Goal: Task Accomplishment & Management: Complete application form

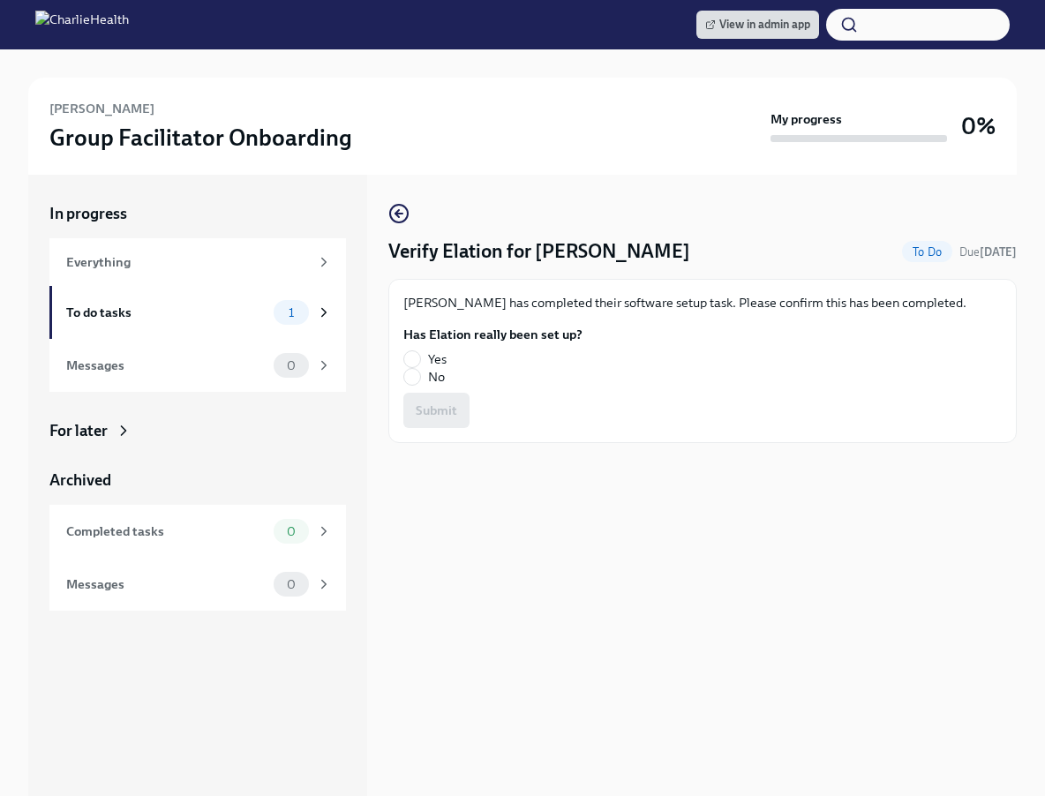
click at [423, 356] on label "Yes" at bounding box center [485, 359] width 165 height 18
click at [420, 356] on input "Yes" at bounding box center [412, 359] width 16 height 16
radio input "true"
click at [452, 401] on span "Submit" at bounding box center [436, 410] width 41 height 18
click at [419, 350] on label "Yes" at bounding box center [485, 359] width 165 height 18
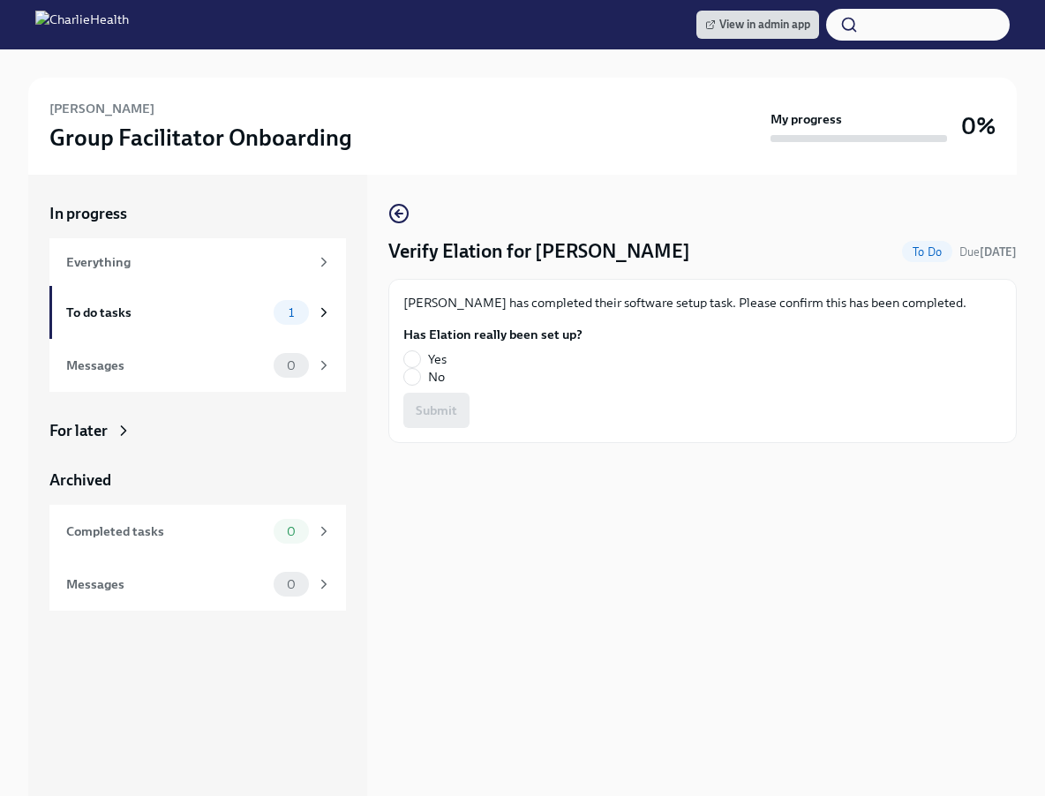
click at [419, 351] on input "Yes" at bounding box center [412, 359] width 16 height 16
radio input "true"
click at [449, 407] on span "Submit" at bounding box center [436, 410] width 41 height 18
click at [418, 371] on input "No" at bounding box center [412, 377] width 16 height 16
radio input "true"
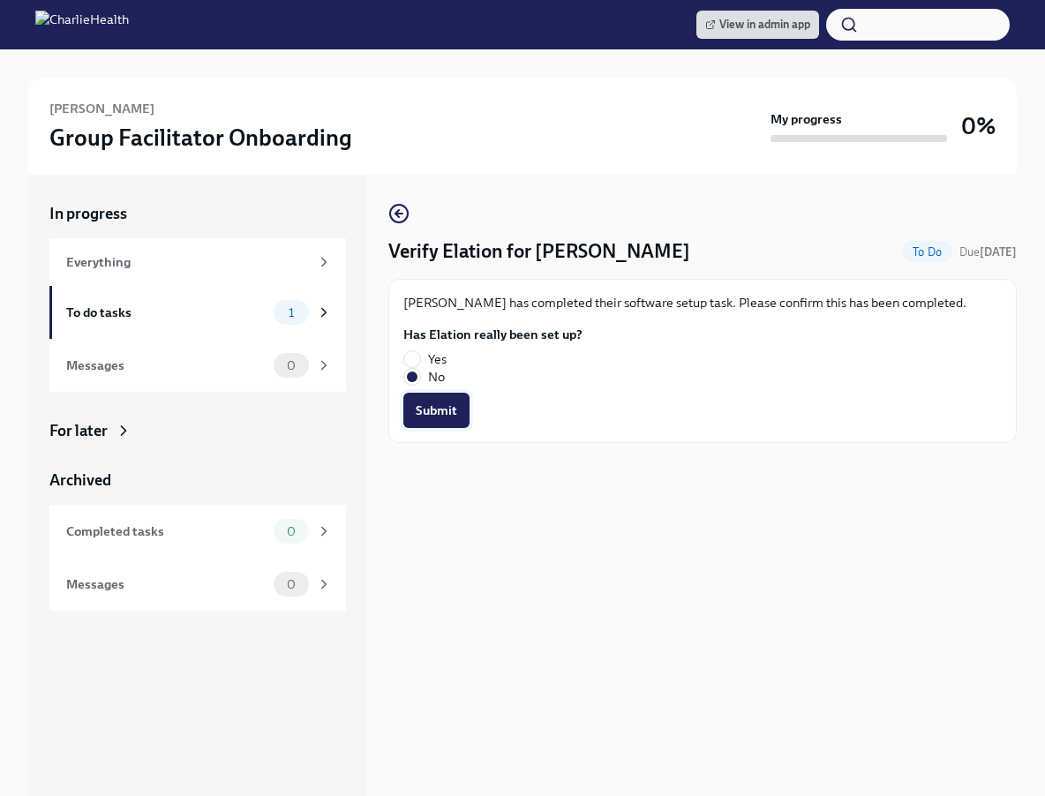
click at [434, 400] on button "Submit" at bounding box center [436, 410] width 66 height 35
click at [414, 358] on input "Yes" at bounding box center [412, 359] width 16 height 16
radio input "true"
click at [439, 410] on span "Submit" at bounding box center [436, 410] width 41 height 18
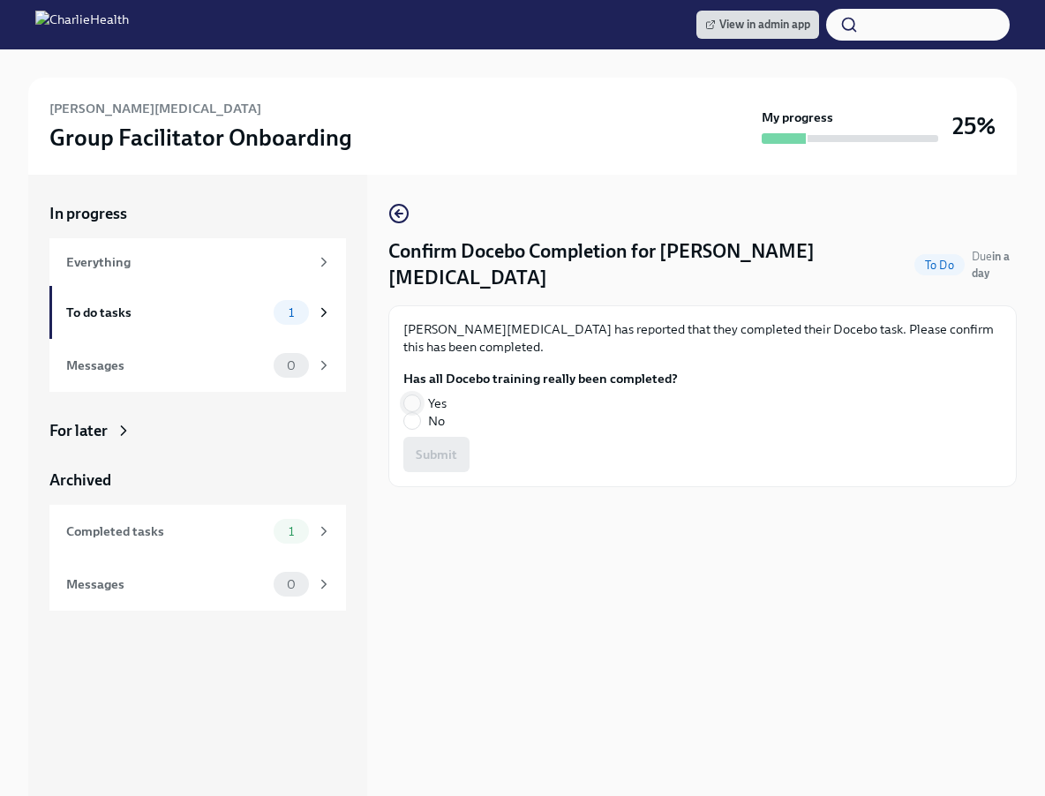
click at [418, 395] on input "Yes" at bounding box center [412, 403] width 16 height 16
radio input "true"
click at [443, 446] on span "Submit" at bounding box center [436, 455] width 41 height 18
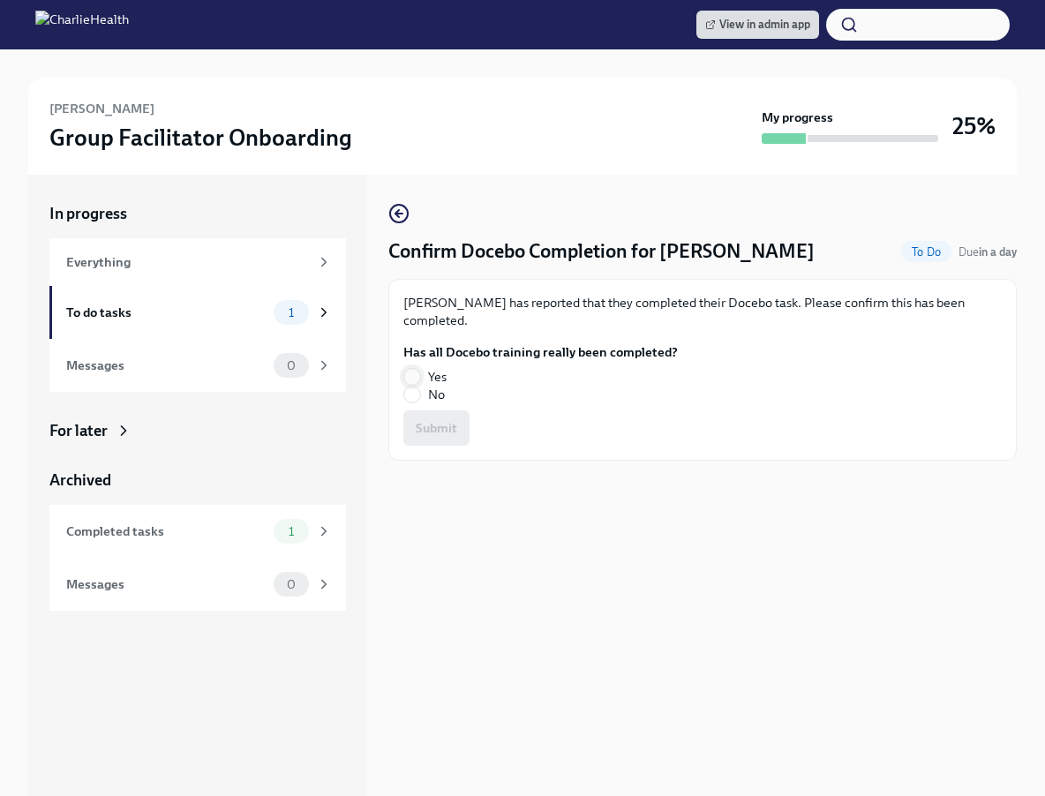
click at [417, 368] on label "Yes" at bounding box center [533, 377] width 260 height 18
click at [417, 369] on input "Yes" at bounding box center [412, 377] width 16 height 16
radio input "true"
click at [440, 414] on button "Submit" at bounding box center [436, 427] width 66 height 35
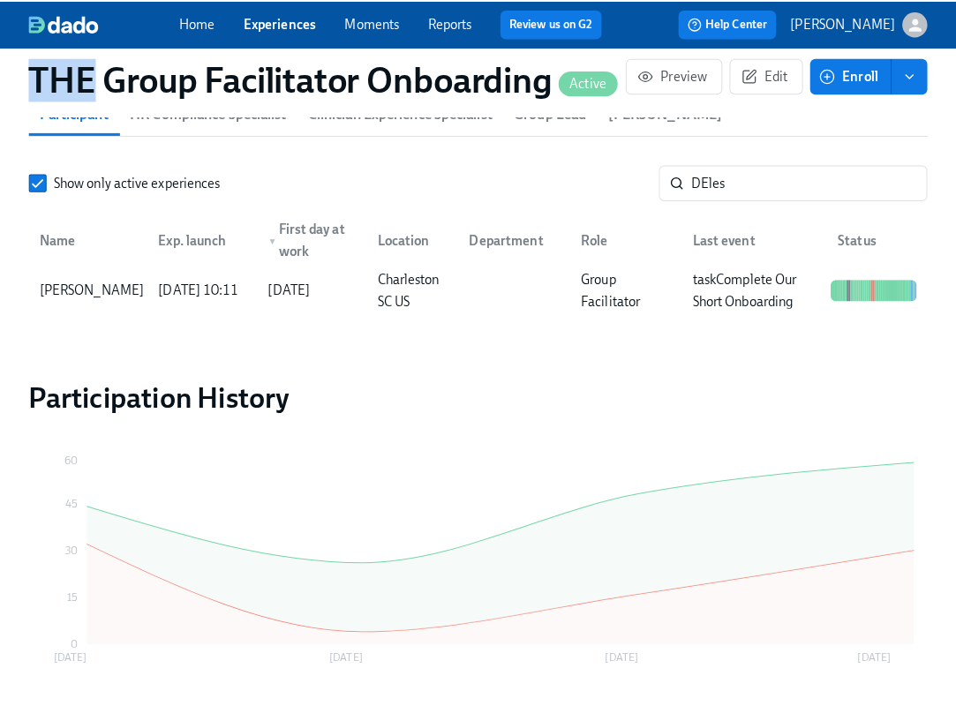
scroll to position [0, 28640]
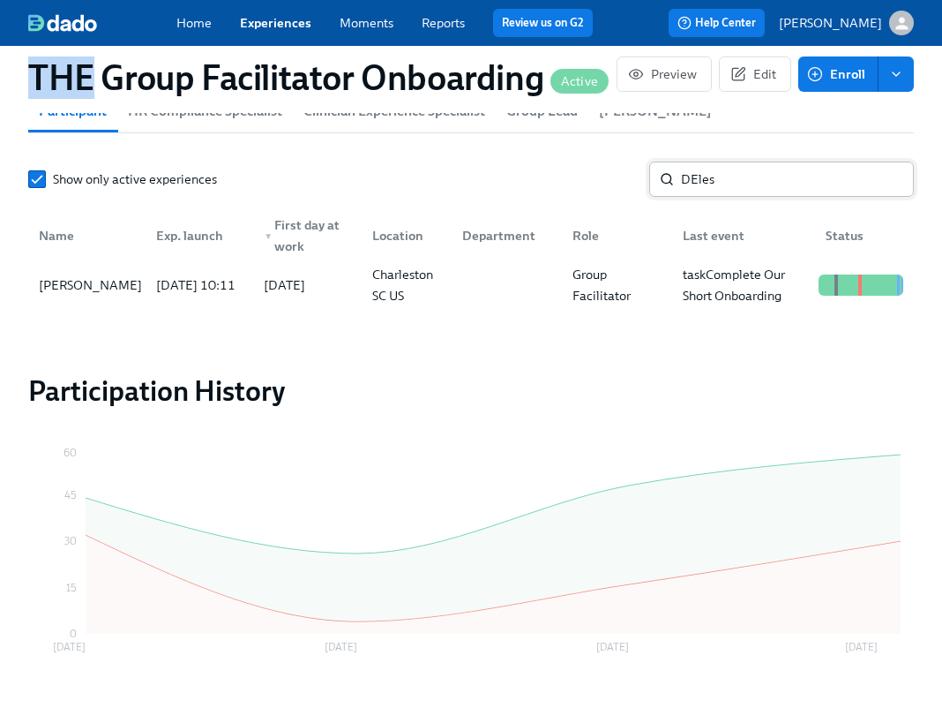
click at [828, 191] on input "DEles" at bounding box center [797, 178] width 233 height 35
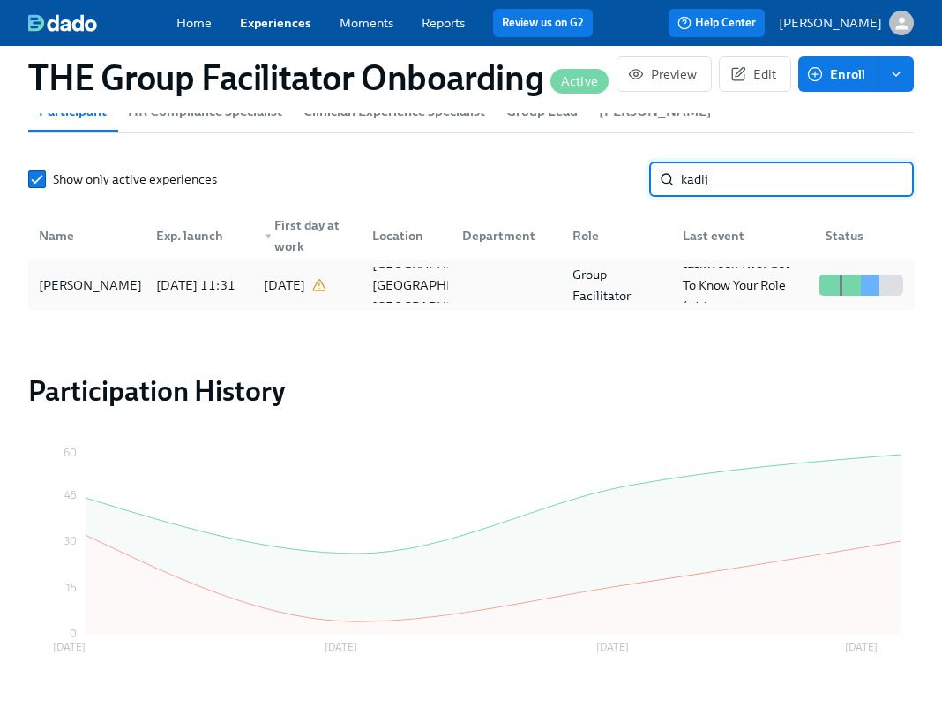
type input "kadij"
click at [123, 289] on div "[PERSON_NAME]" at bounding box center [90, 284] width 117 height 21
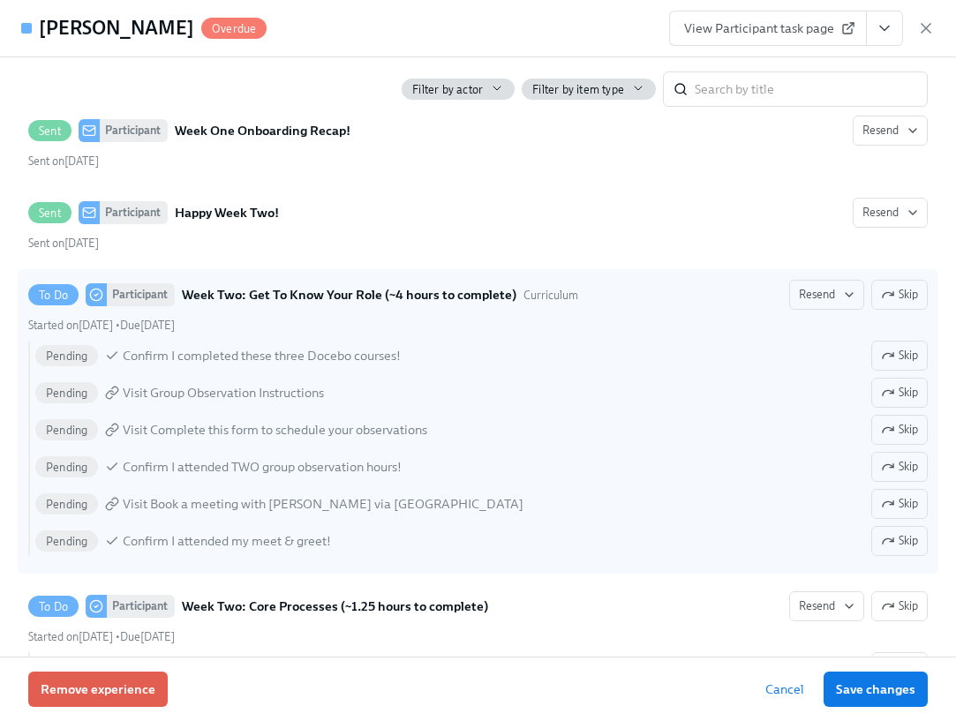
scroll to position [0, 28653]
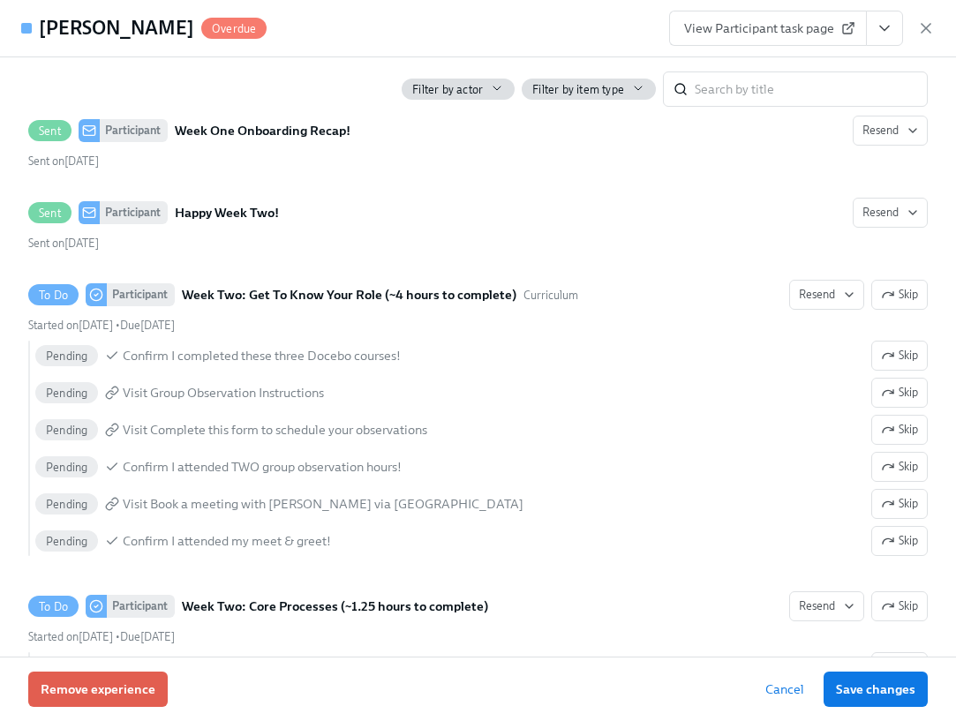
click at [851, 26] on icon at bounding box center [848, 28] width 14 height 14
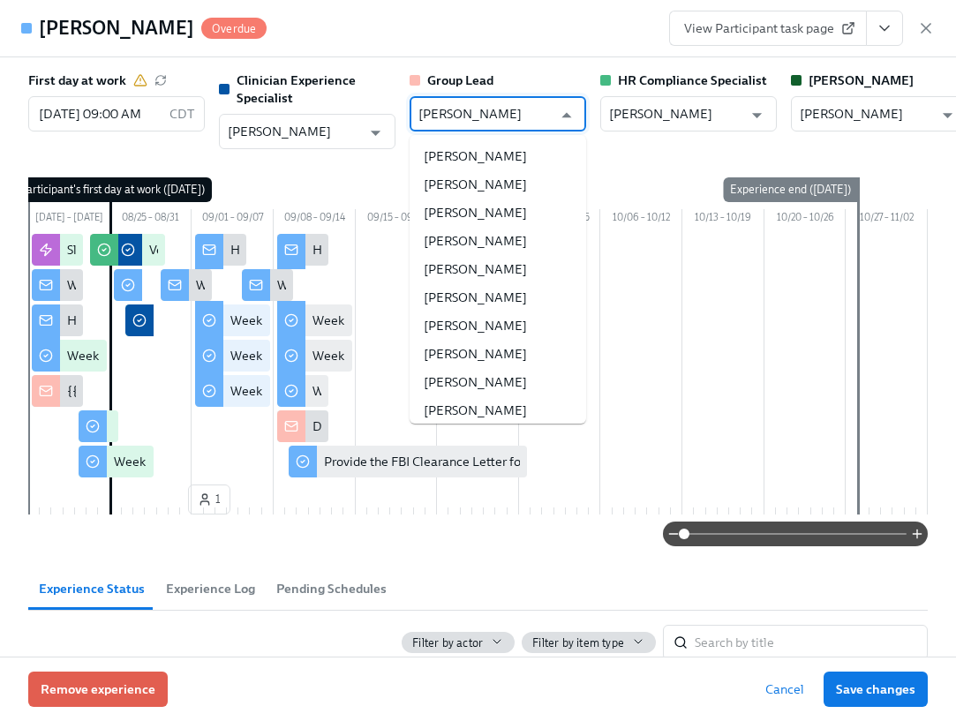
scroll to position [158504, 0]
drag, startPoint x: 544, startPoint y: 109, endPoint x: 414, endPoint y: 115, distance: 130.7
click at [414, 115] on div "[PERSON_NAME] ​" at bounding box center [497, 113] width 176 height 35
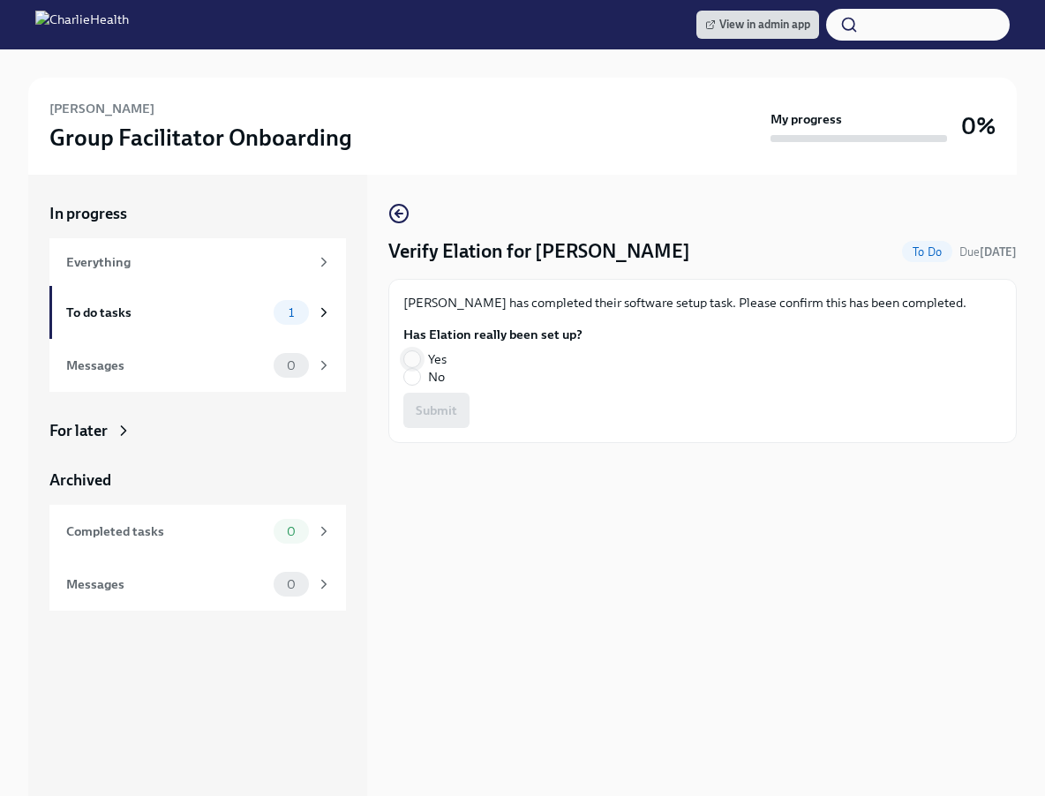
click at [409, 357] on input "Yes" at bounding box center [412, 359] width 16 height 16
radio input "true"
click at [438, 403] on span "Submit" at bounding box center [436, 410] width 41 height 18
click at [416, 359] on input "Yes" at bounding box center [412, 359] width 16 height 16
radio input "true"
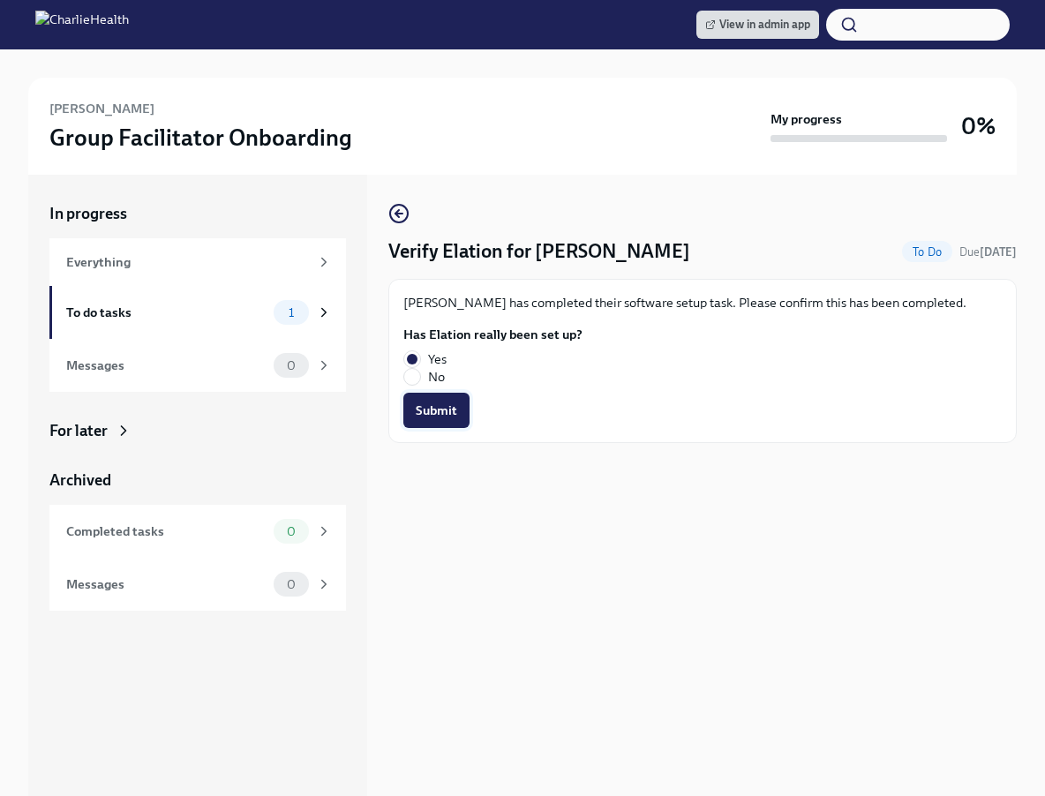
click at [431, 401] on span "Submit" at bounding box center [436, 410] width 41 height 18
